Goal: Find specific page/section: Find specific page/section

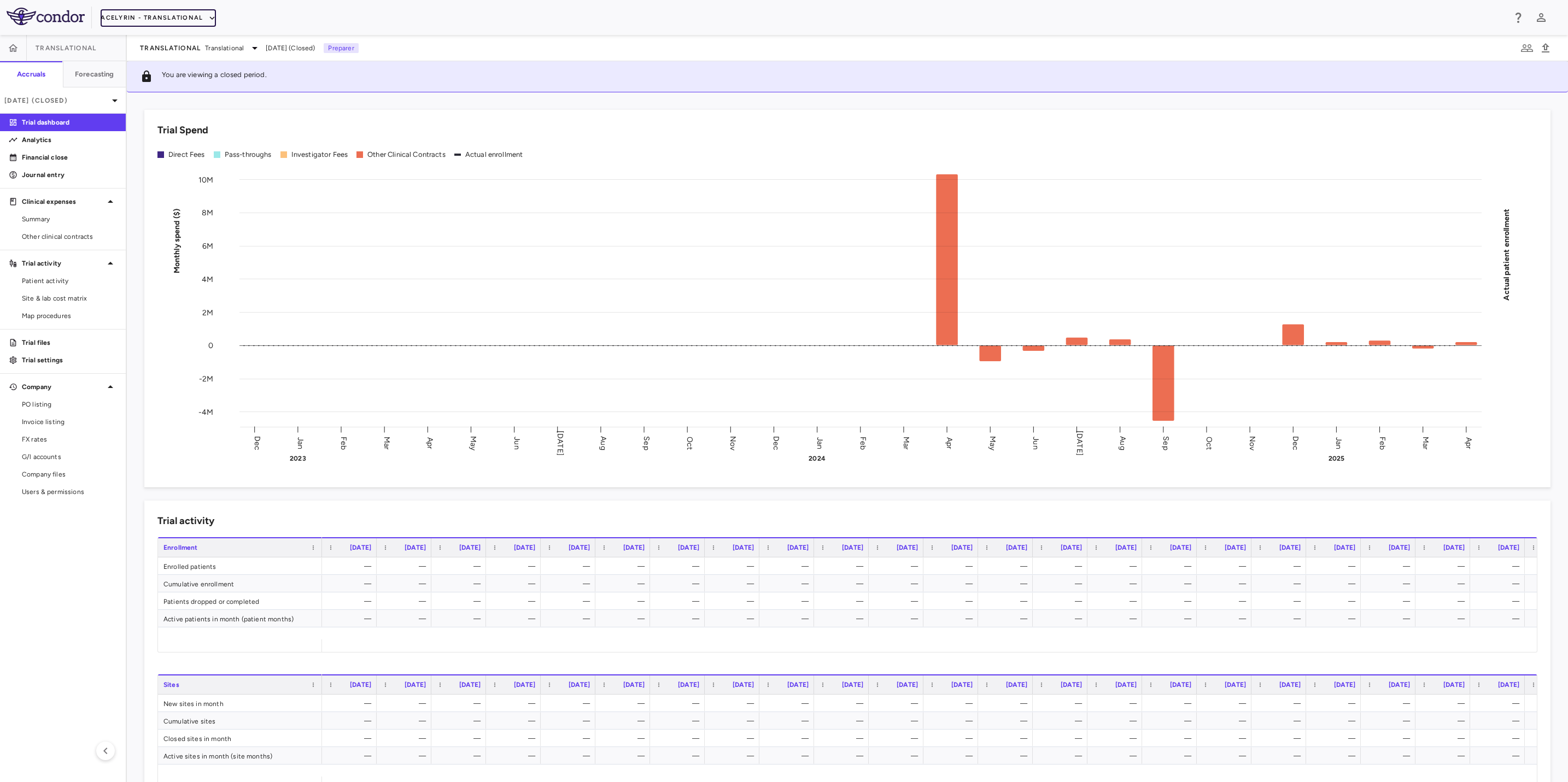
click at [191, 15] on button "Acelyrin - Translational" at bounding box center [158, 18] width 115 height 18
click at [158, 41] on li "Acelyrin" at bounding box center [147, 39] width 91 height 16
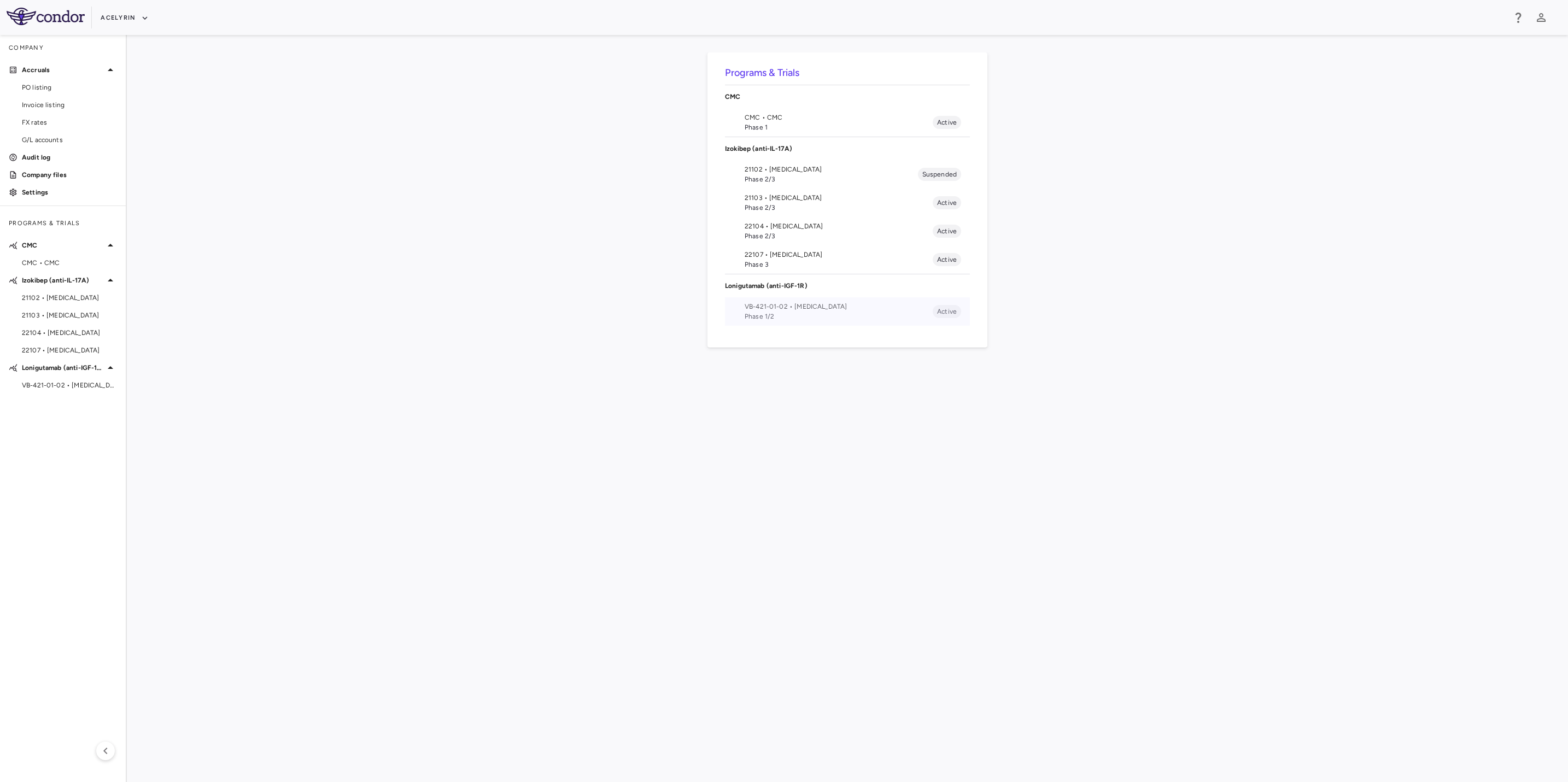
click at [827, 310] on span "VB-421-01-02 • [MEDICAL_DATA]" at bounding box center [839, 307] width 188 height 10
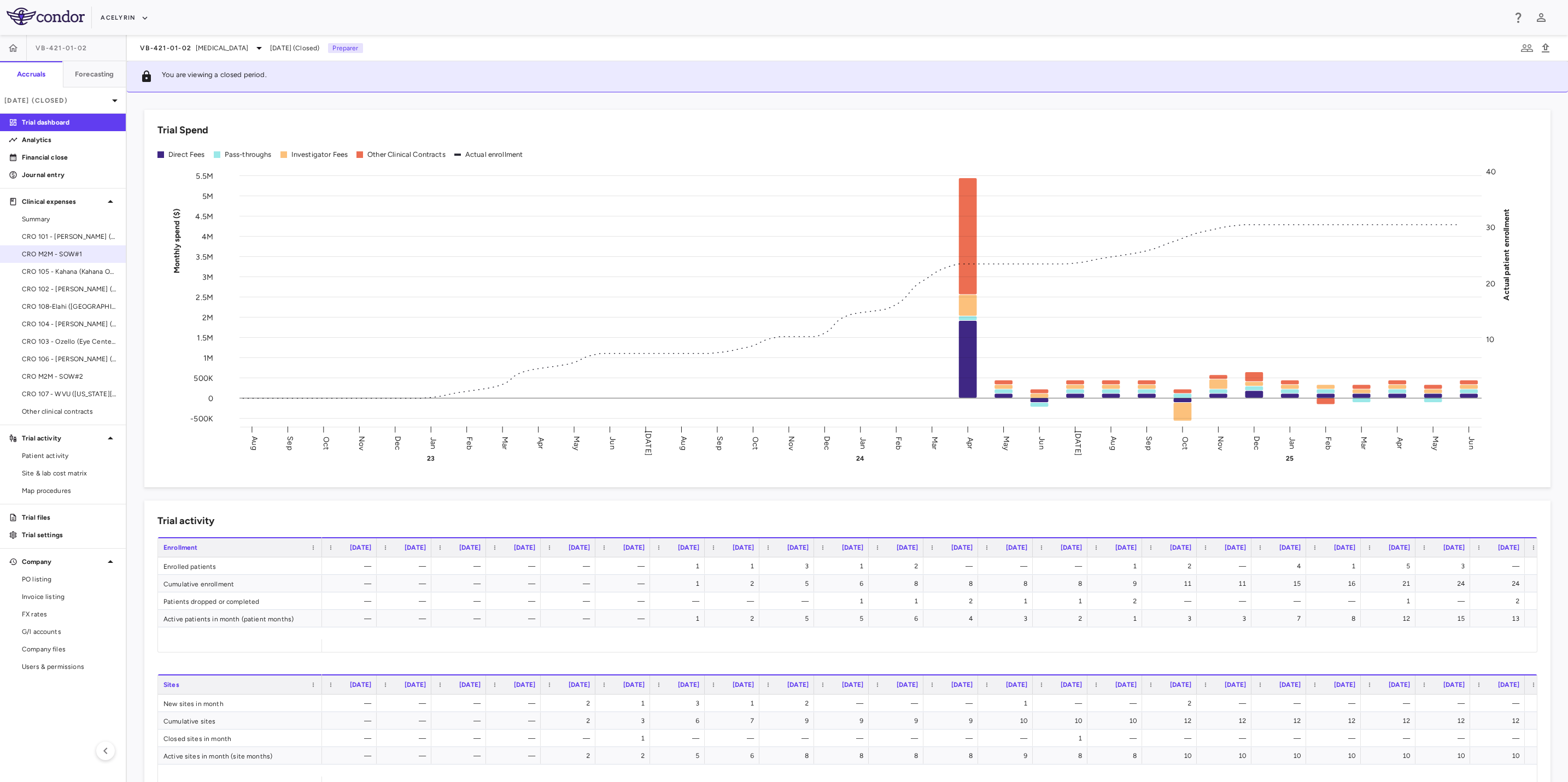
click at [78, 252] on span "CRO M2M - SOW#1" at bounding box center [70, 255] width 95 height 10
